Goal: Information Seeking & Learning: Learn about a topic

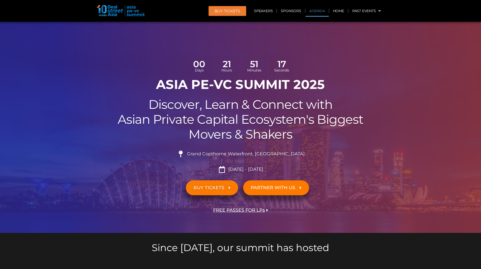
click at [314, 10] on link "Agenda" at bounding box center [317, 11] width 23 height 12
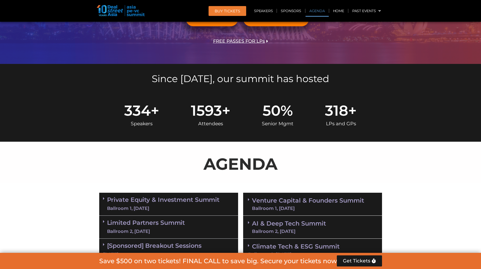
scroll to position [292, 0]
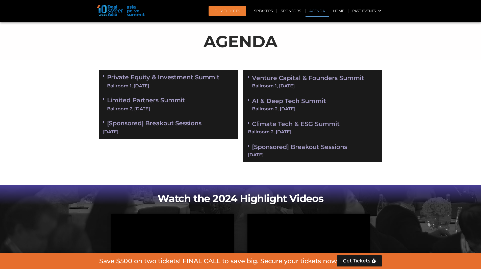
click at [165, 100] on link "Limited Partners [GEOGRAPHIC_DATA] 2, [DATE]" at bounding box center [146, 104] width 78 height 15
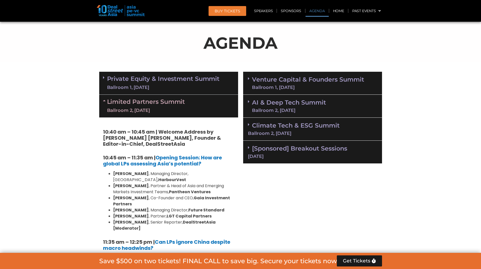
scroll to position [266, 0]
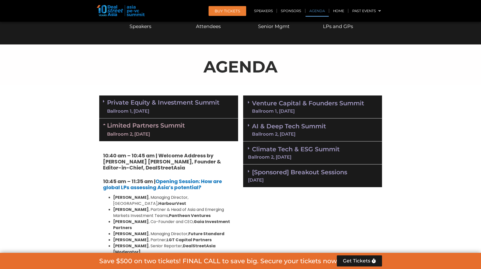
click at [275, 104] on link "Venture Capital & Founders​ Summit Ballroom 1, [DATE]" at bounding box center [308, 106] width 112 height 13
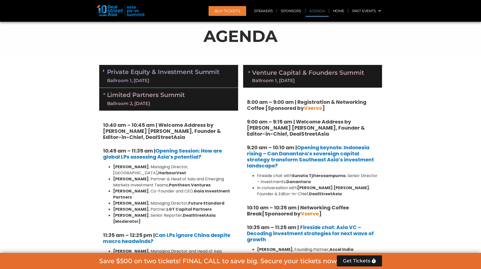
scroll to position [292, 0]
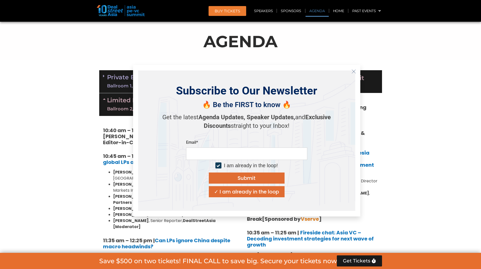
click at [355, 71] on icon "Close" at bounding box center [354, 71] width 5 height 5
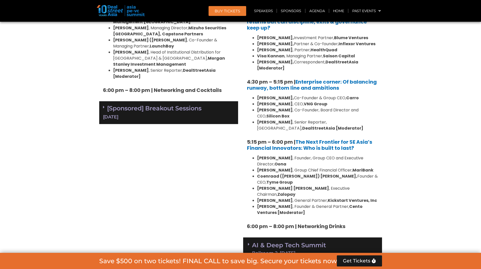
scroll to position [949, 0]
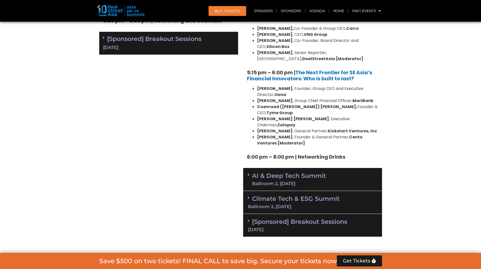
click at [248, 173] on icon at bounding box center [249, 175] width 2 height 4
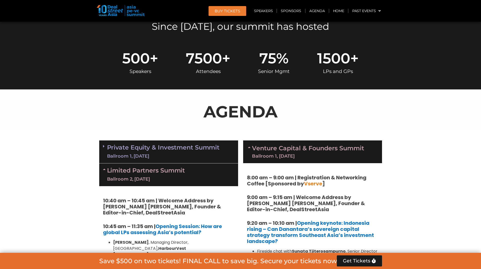
scroll to position [317, 0]
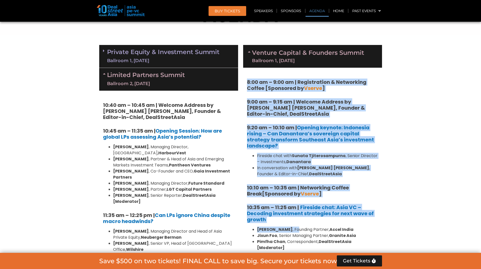
drag, startPoint x: 264, startPoint y: 86, endPoint x: 303, endPoint y: 228, distance: 147.3
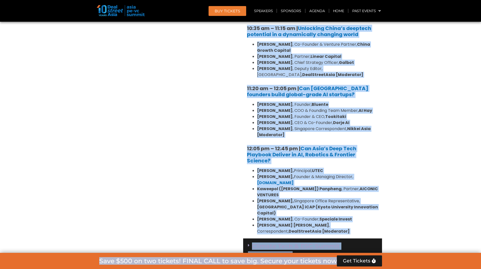
scroll to position [1182, 0]
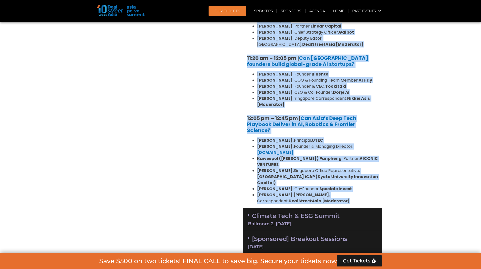
drag, startPoint x: 250, startPoint y: 38, endPoint x: 290, endPoint y: 154, distance: 122.4
copy div "Loremip Dolorsi & Ametcons​ Adipis Elitsedd 8, 38 Eius 0:25 te – 1:89 in | Utla…"
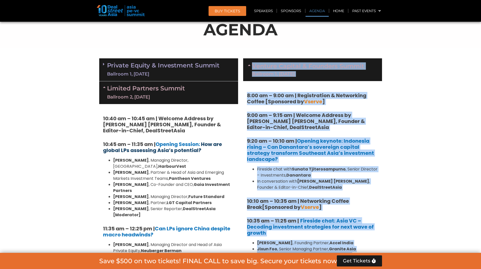
scroll to position [309, 0]
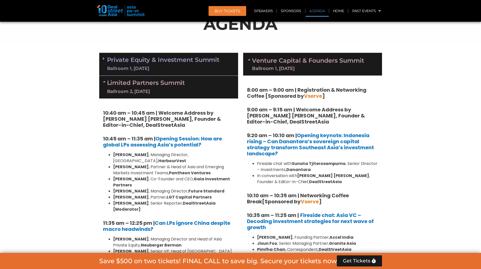
click at [105, 59] on span at bounding box center [105, 59] width 4 height 4
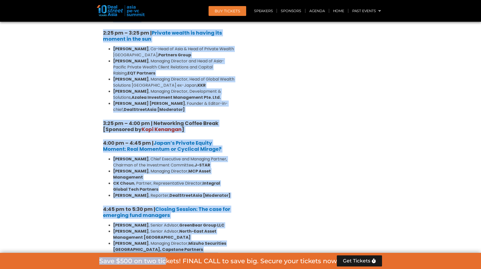
scroll to position [1492, 0]
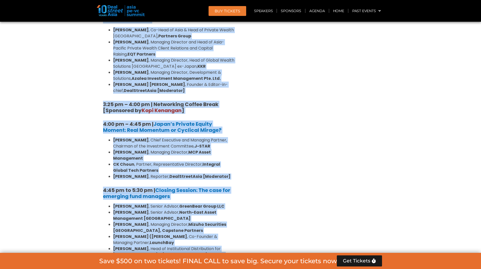
drag, startPoint x: 107, startPoint y: 59, endPoint x: 241, endPoint y: 167, distance: 172.9
copy div "Loremip Dolors & Ametconsec Adipis Elitsedd 2, 35 Eius 8:19 te – 7:16 in | Utla…"
